Goal: Information Seeking & Learning: Learn about a topic

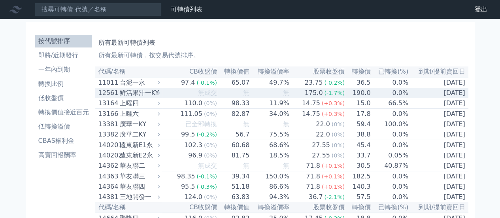
scroll to position [3499, 0]
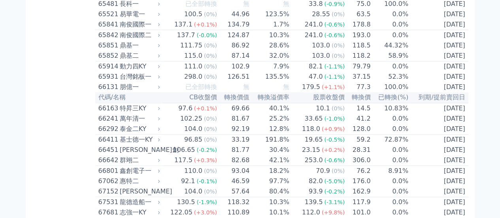
drag, startPoint x: 64, startPoint y: 90, endPoint x: 303, endPoint y: 90, distance: 238.7
drag, startPoint x: 303, startPoint y: 90, endPoint x: 476, endPoint y: 110, distance: 174.6
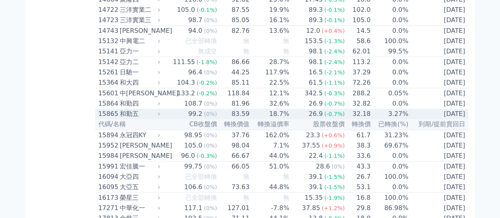
scroll to position [0, 0]
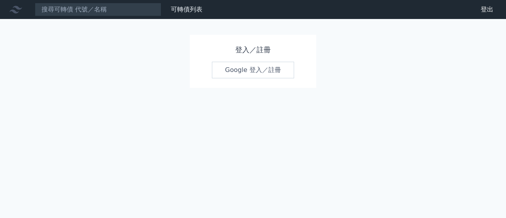
click at [238, 68] on link "Google 登入／註冊" at bounding box center [253, 70] width 82 height 17
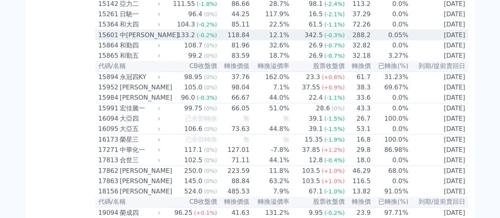
scroll to position [356, 0]
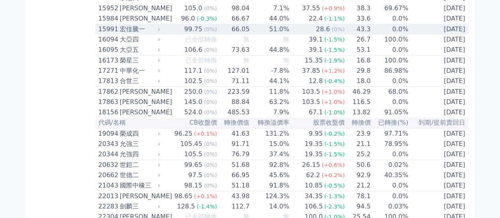
click at [241, 35] on td "66.05" at bounding box center [233, 29] width 32 height 11
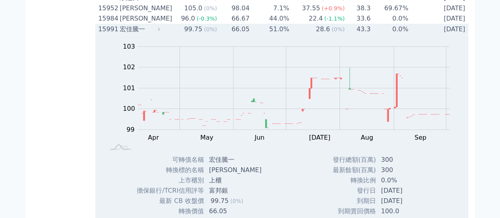
scroll to position [19, 0]
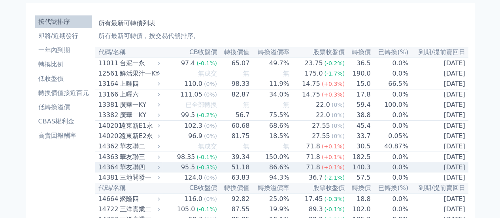
click at [149, 172] on div "華友聯四" at bounding box center [139, 166] width 39 height 9
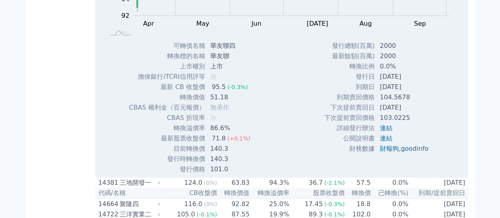
scroll to position [296, 0]
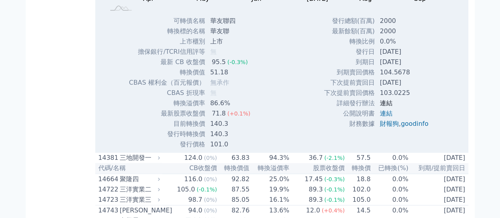
click at [385, 107] on link "連結" at bounding box center [386, 103] width 13 height 8
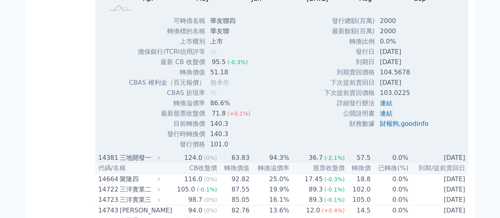
click at [166, 163] on td "124.0 (0%)" at bounding box center [189, 158] width 55 height 10
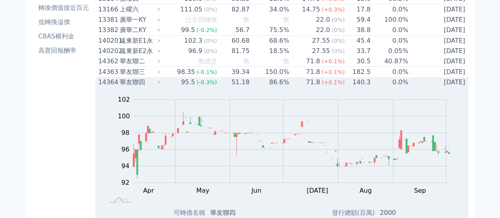
scroll to position [59, 0]
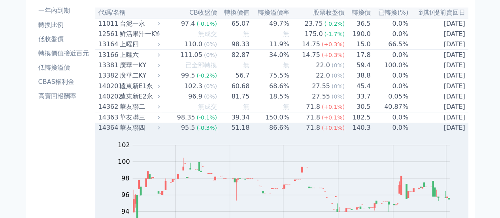
click at [161, 130] on icon at bounding box center [158, 127] width 5 height 5
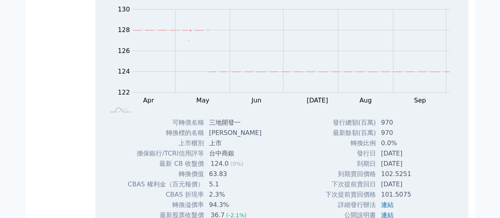
scroll to position [177, 0]
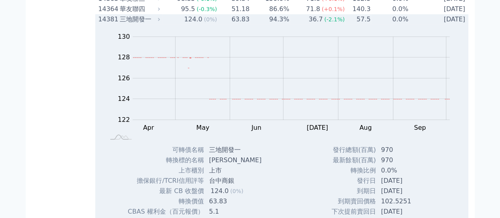
click at [160, 22] on icon at bounding box center [158, 19] width 5 height 5
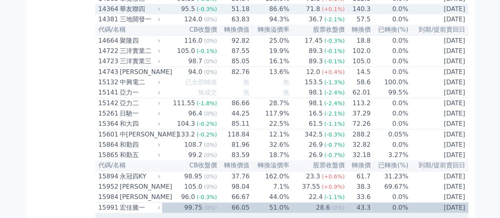
click at [160, 14] on div "14364 華友聯四" at bounding box center [129, 8] width 63 height 9
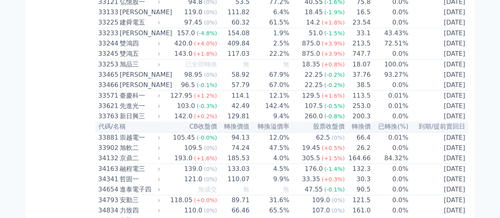
scroll to position [1956, 0]
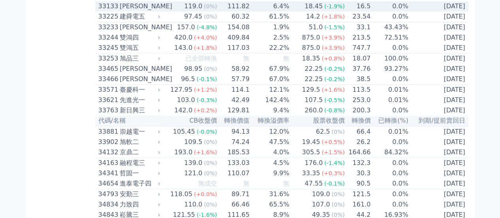
click at [107, 11] on div "33133" at bounding box center [107, 6] width 19 height 9
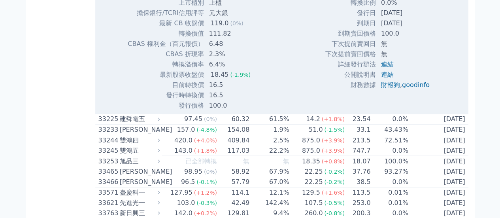
scroll to position [2114, 0]
